Goal: Information Seeking & Learning: Learn about a topic

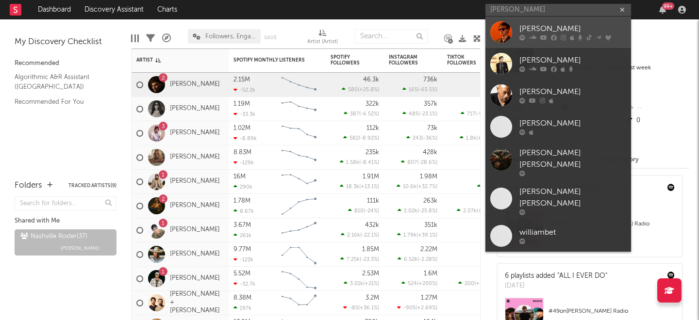
type input "[PERSON_NAME]"
click at [569, 30] on div "[PERSON_NAME]" at bounding box center [572, 29] width 107 height 12
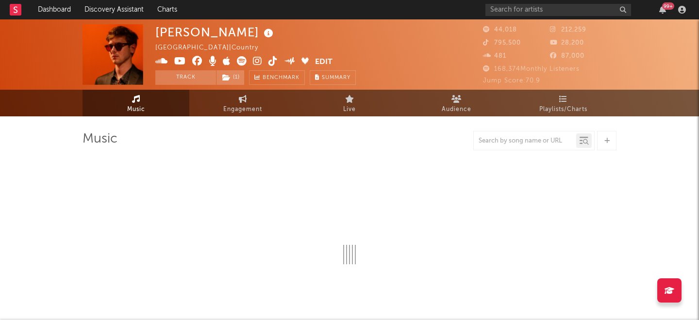
select select "6m"
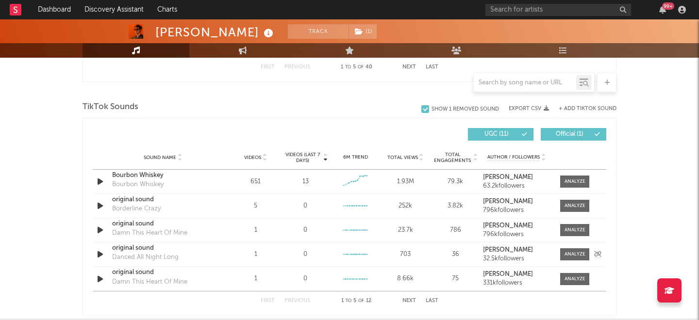
scroll to position [642, 0]
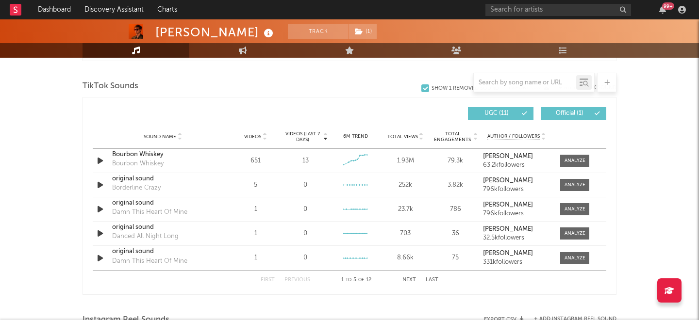
click at [409, 278] on button "Next" at bounding box center [409, 280] width 14 height 5
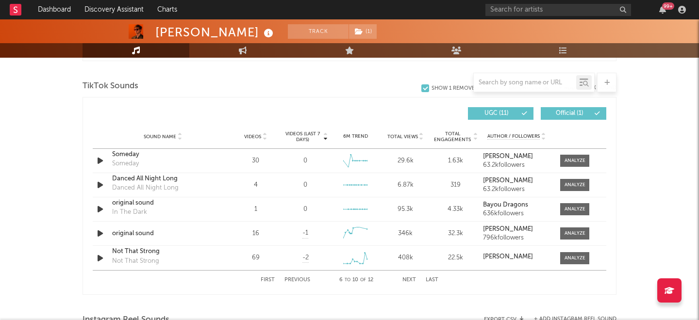
click at [404, 281] on button "Next" at bounding box center [409, 280] width 14 height 5
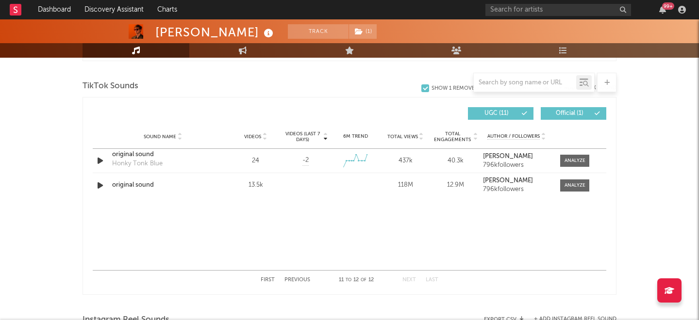
click at [274, 277] on div "First Previous 11 to 12 of 12 Next Last" at bounding box center [350, 280] width 178 height 19
click at [265, 277] on div "First Previous 11 to 12 of 12 Next Last" at bounding box center [350, 280] width 178 height 19
click at [268, 281] on button "First" at bounding box center [268, 280] width 14 height 5
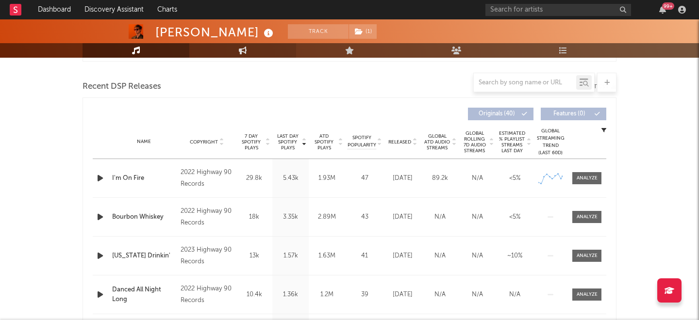
scroll to position [320, 0]
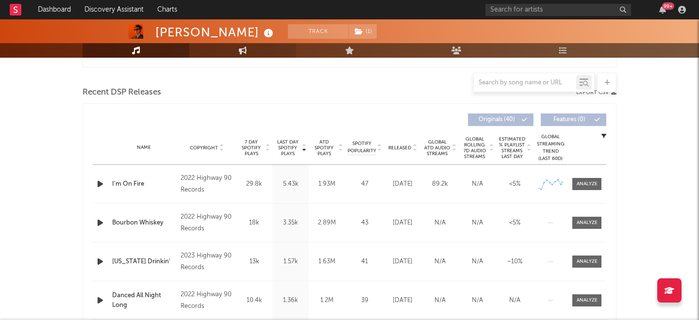
click at [244, 47] on icon at bounding box center [243, 51] width 8 height 8
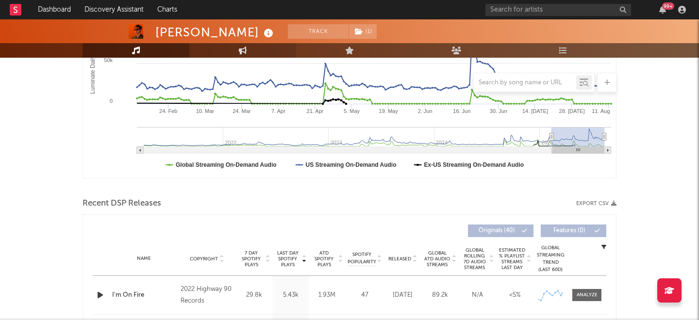
select select "1w"
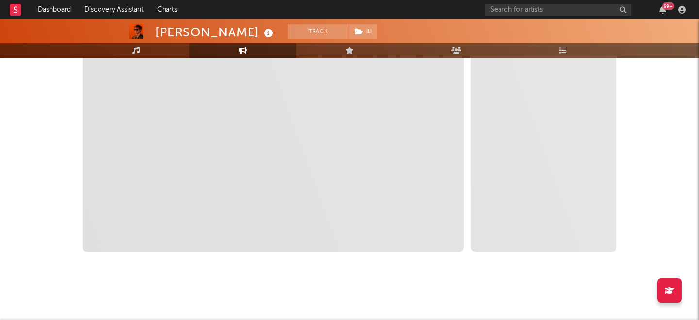
select select "1m"
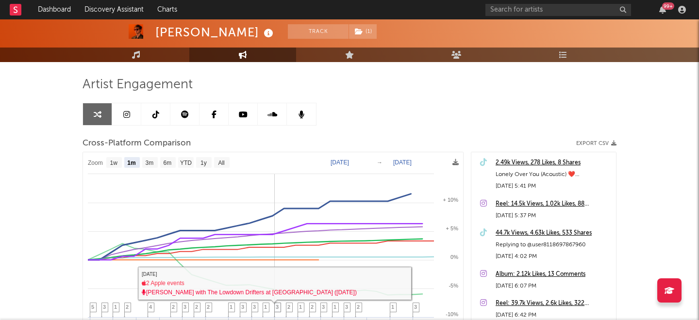
scroll to position [51, 0]
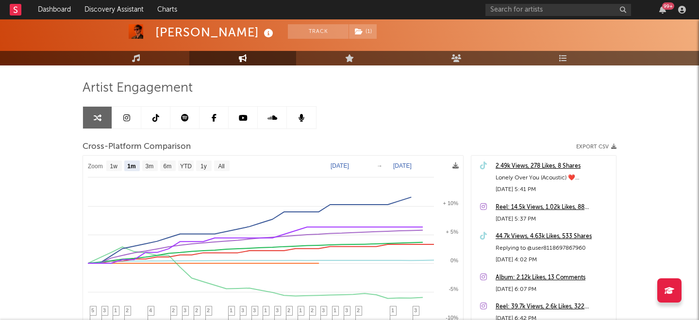
click at [349, 168] on text "[DATE]" at bounding box center [339, 166] width 18 height 7
type input "[DATE]"
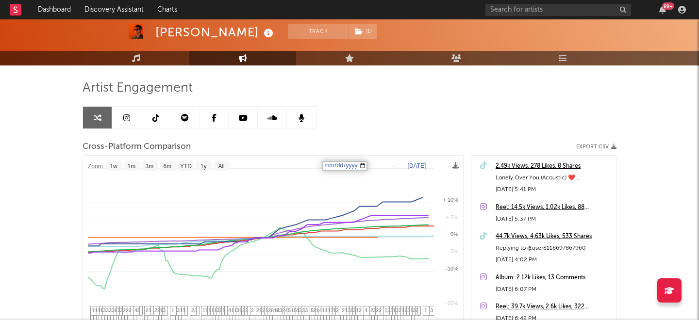
select select "1w"
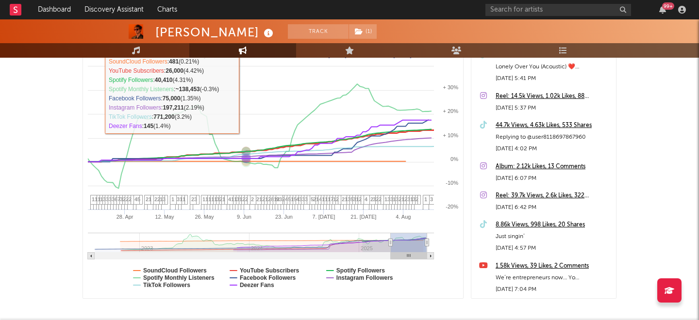
scroll to position [209, 0]
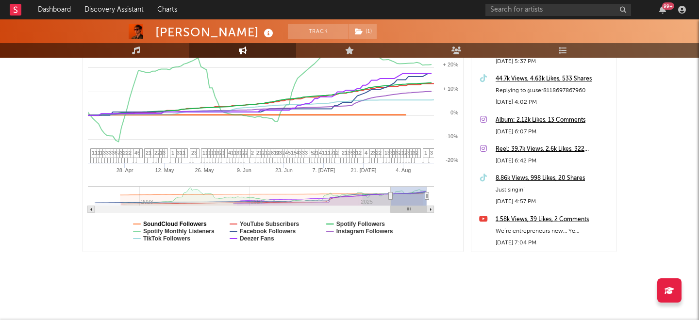
click at [182, 224] on text "SoundCloud Followers" at bounding box center [175, 224] width 64 height 7
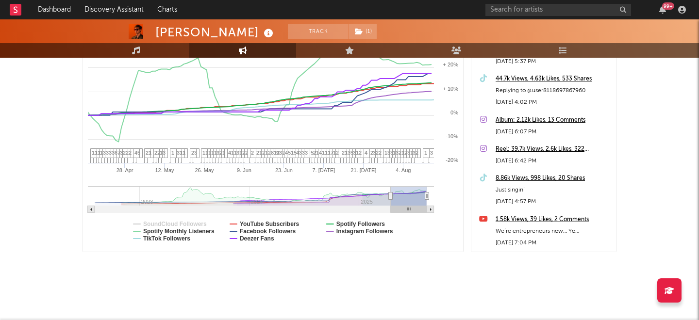
select select "1w"
click at [184, 231] on text "Spotify Monthly Listeners" at bounding box center [178, 231] width 71 height 7
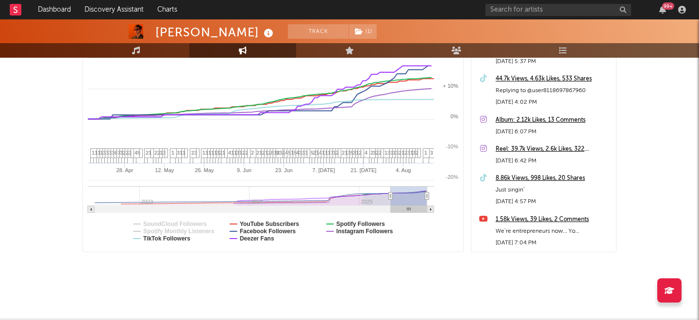
select select "1w"
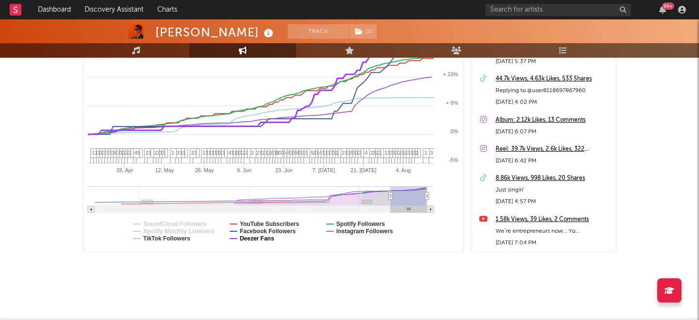
click at [267, 240] on text "Deezer Fans" at bounding box center [257, 238] width 34 height 7
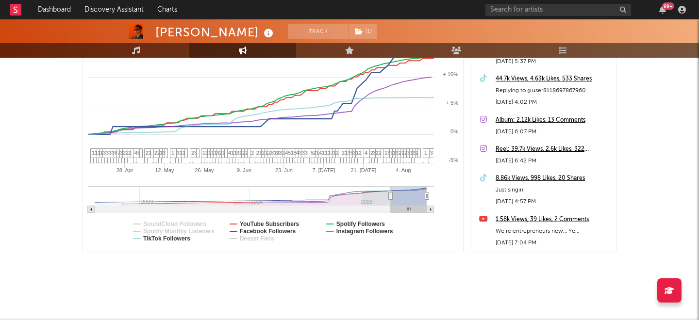
select select "1w"
click at [351, 223] on text "Spotify Followers" at bounding box center [360, 224] width 49 height 7
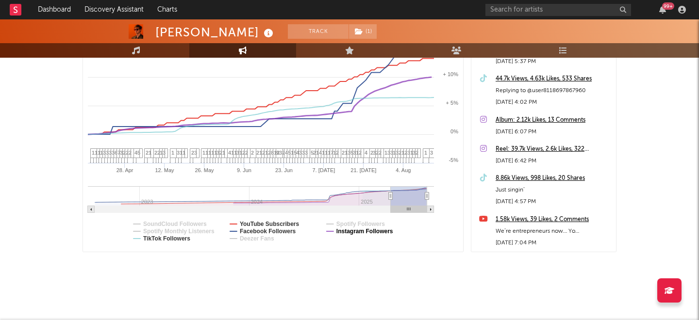
select select "1w"
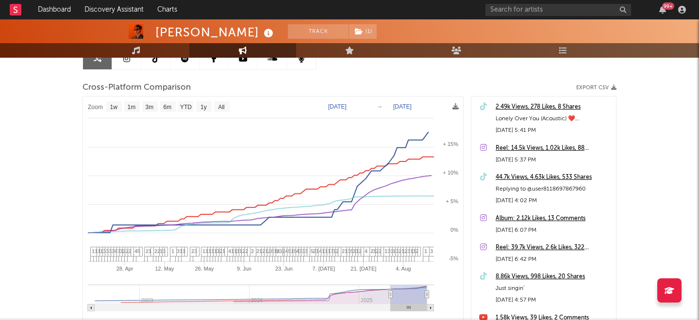
scroll to position [86, 0]
